Goal: Transaction & Acquisition: Purchase product/service

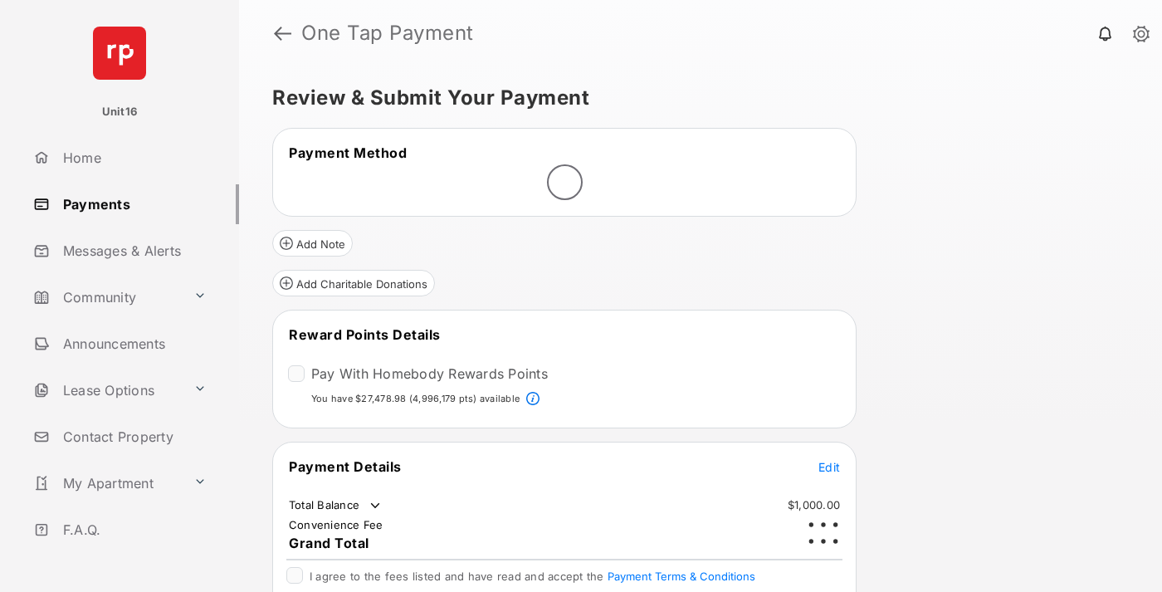
click at [829, 460] on span "Edit" at bounding box center [829, 467] width 22 height 14
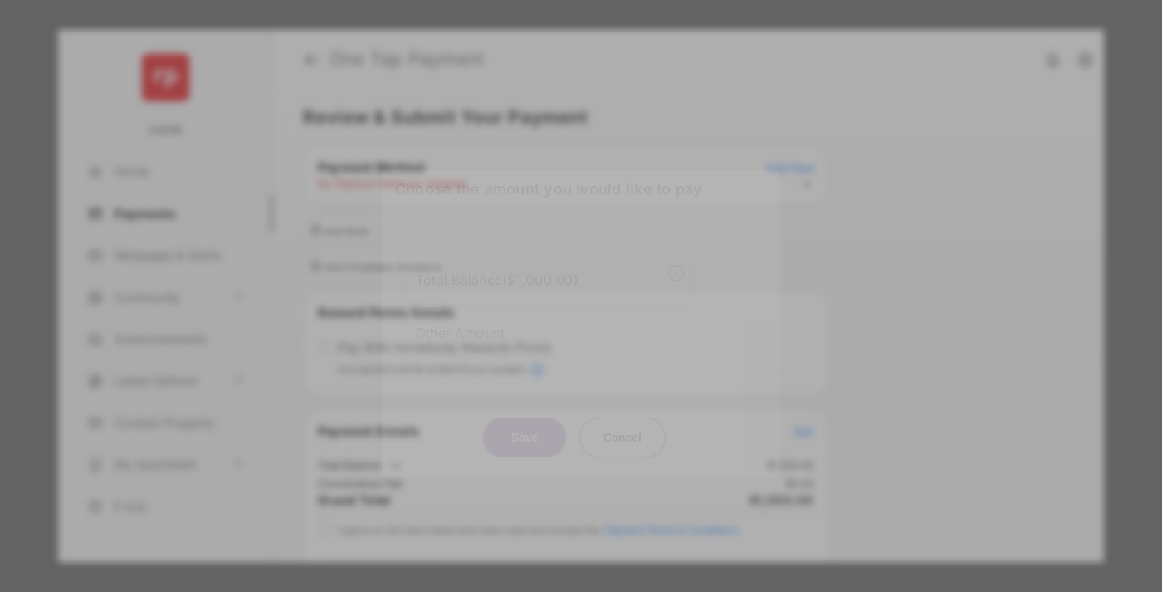
click at [550, 326] on div "Other Amount" at bounding box center [550, 332] width 269 height 28
type input "****"
click at [524, 438] on button "Save" at bounding box center [524, 437] width 83 height 40
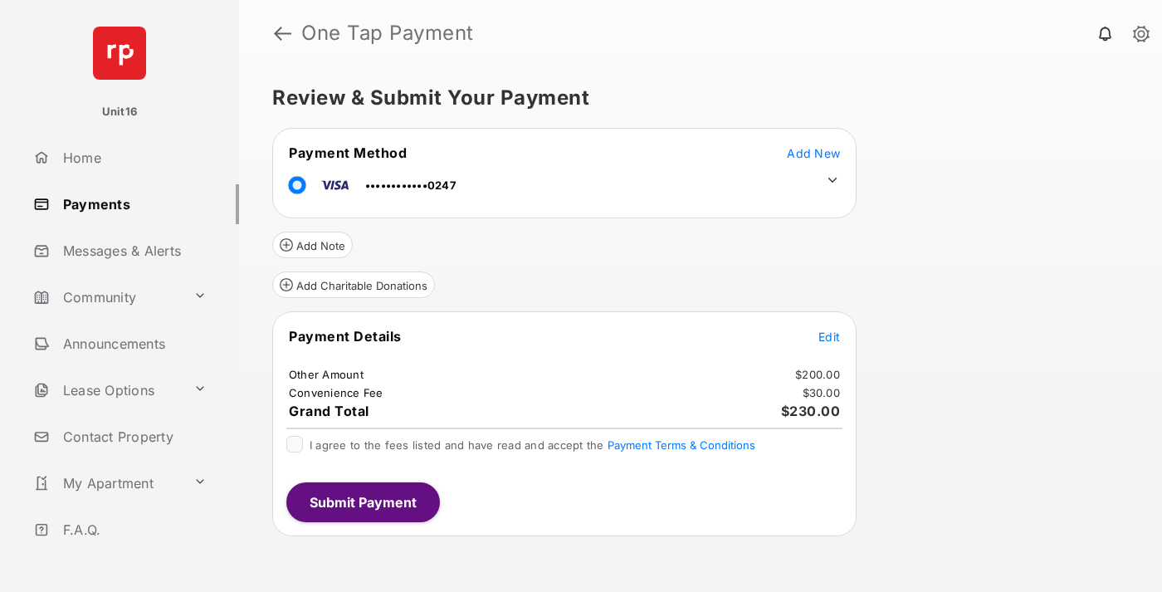
click at [832, 180] on icon at bounding box center [832, 180] width 15 height 15
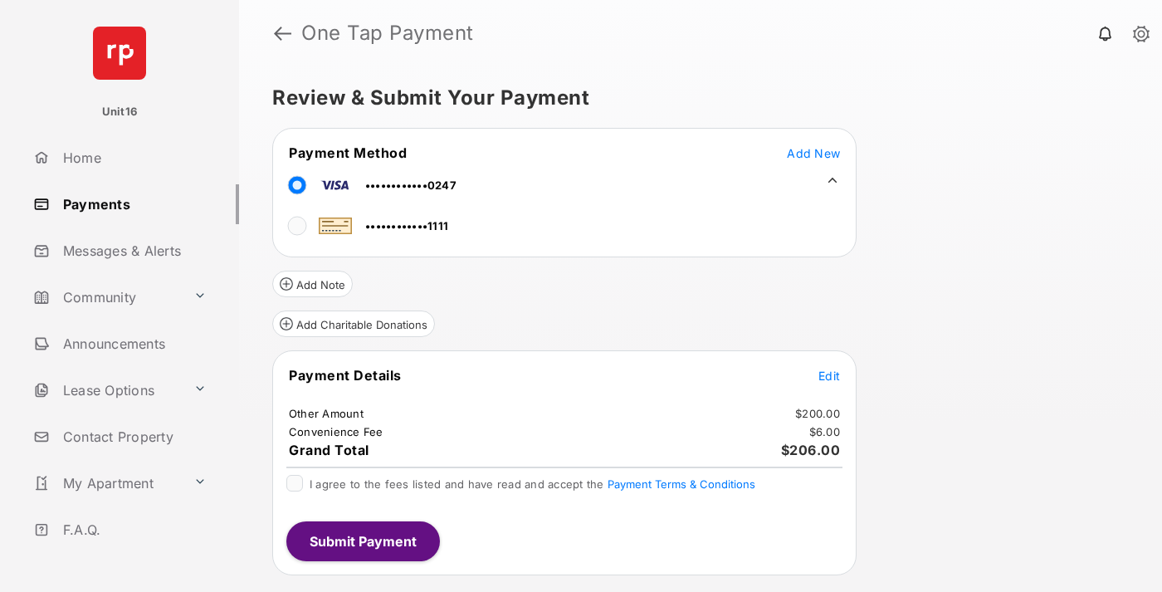
click at [829, 375] on span "Edit" at bounding box center [829, 375] width 22 height 14
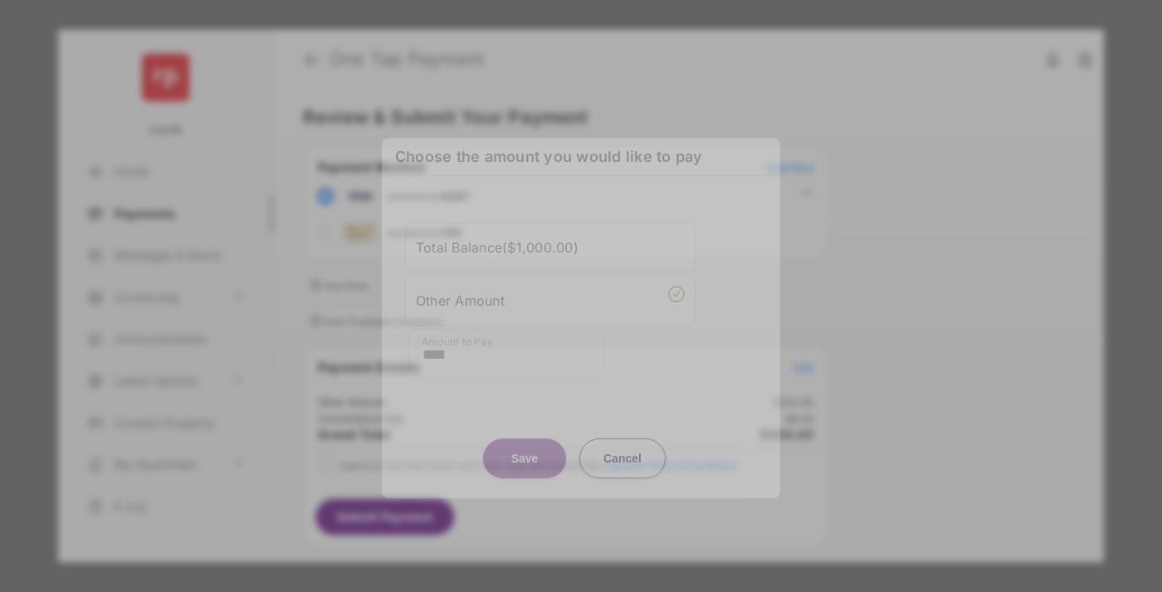
click at [524, 457] on button "Save" at bounding box center [524, 458] width 83 height 40
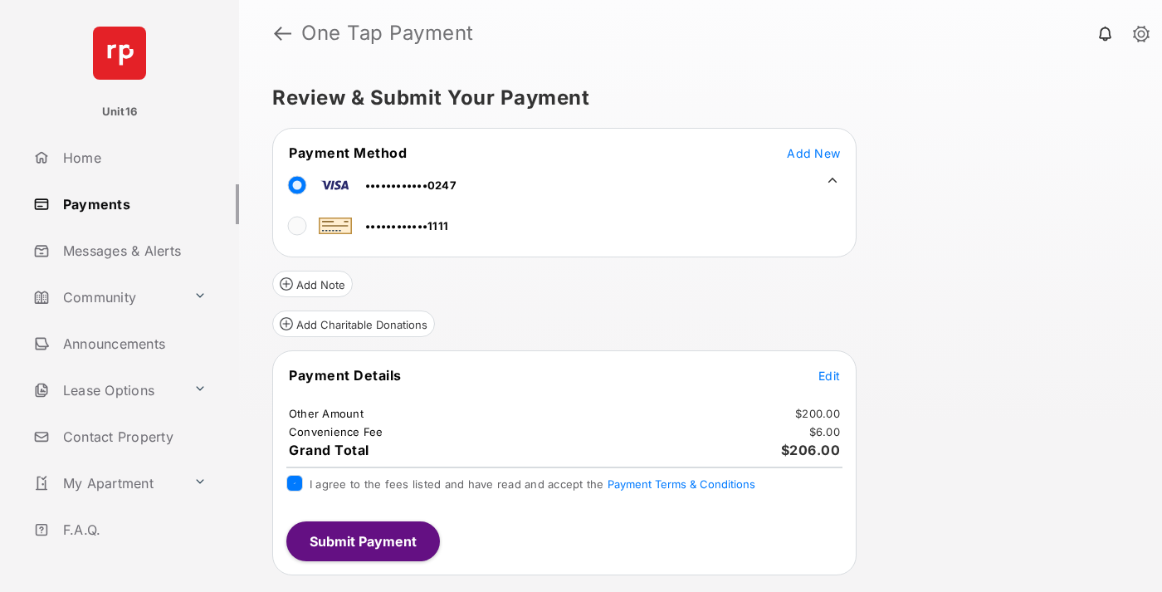
click at [362, 540] on button "Submit Payment" at bounding box center [363, 541] width 154 height 40
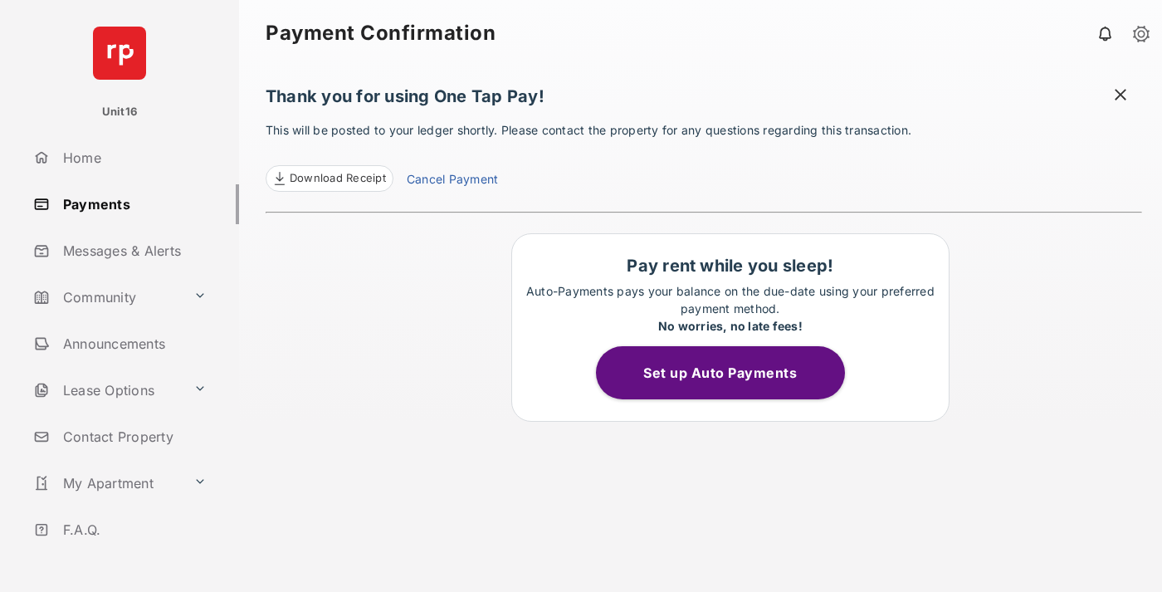
click at [451, 181] on link "Cancel Payment" at bounding box center [452, 181] width 91 height 22
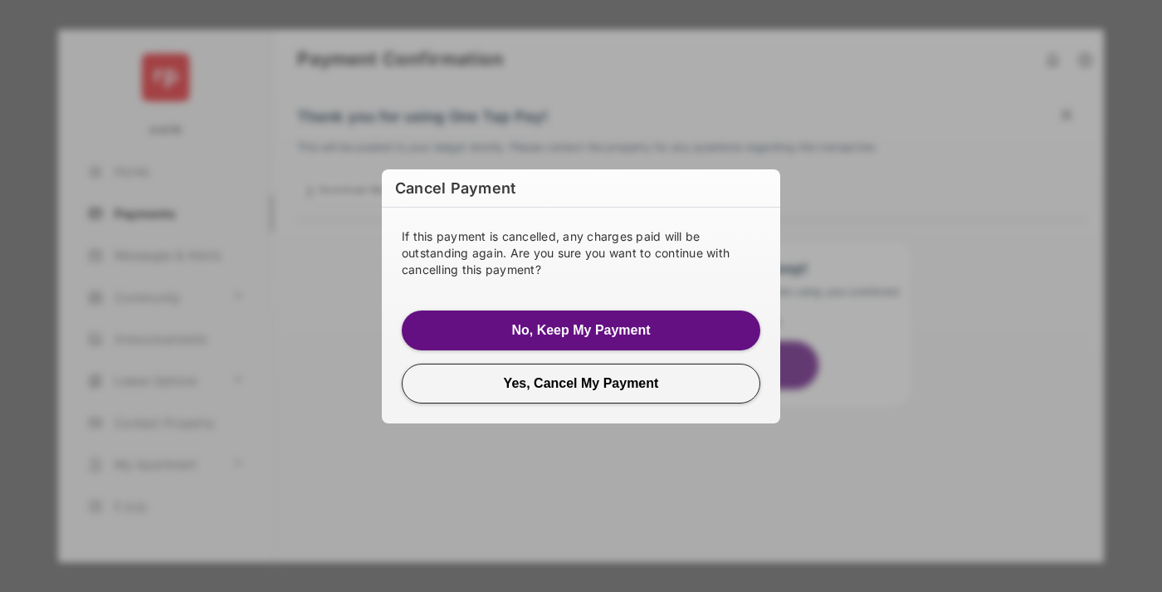
click at [581, 383] on button "Yes, Cancel My Payment" at bounding box center [581, 383] width 358 height 40
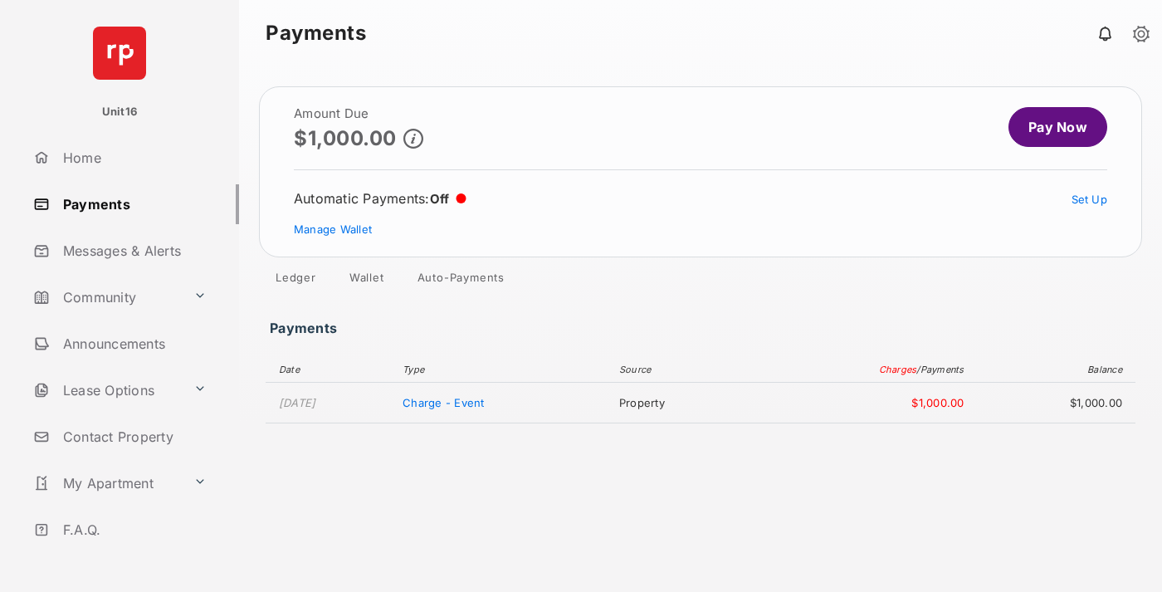
click at [333, 229] on link "Manage Wallet" at bounding box center [333, 228] width 78 height 13
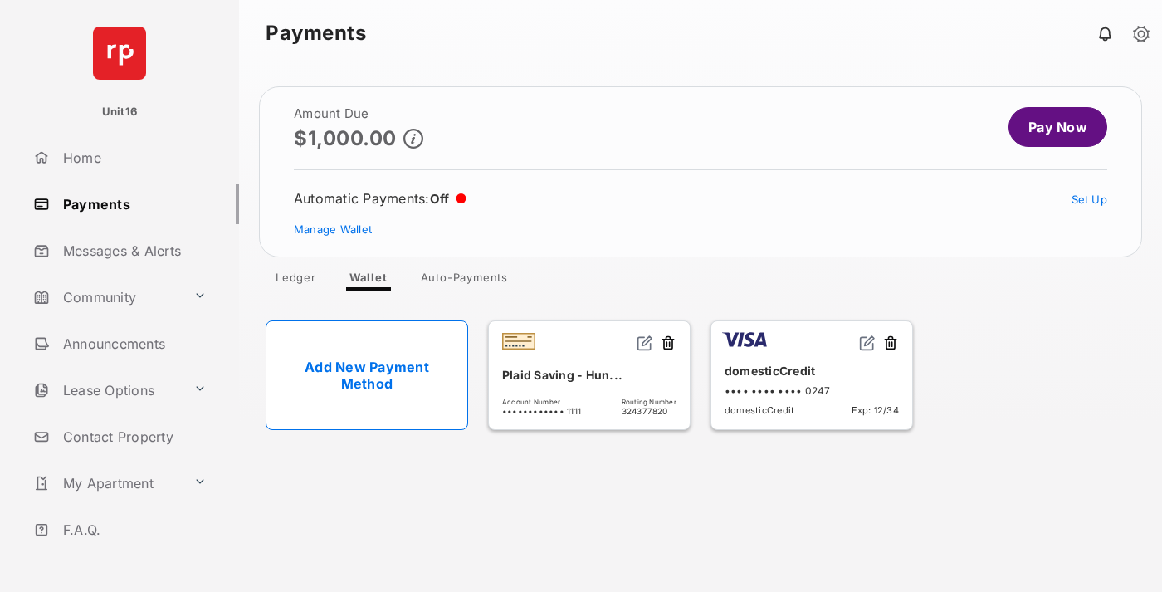
click at [890, 344] on button at bounding box center [890, 343] width 17 height 19
